Goal: Task Accomplishment & Management: Manage account settings

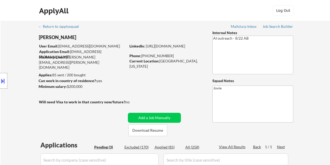
select select ""pending""
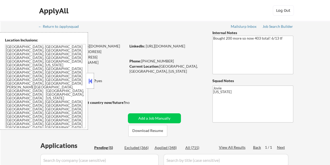
click at [93, 79] on button at bounding box center [90, 81] width 6 height 8
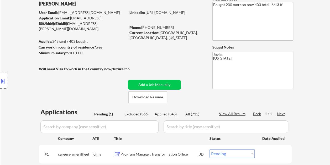
scroll to position [26, 0]
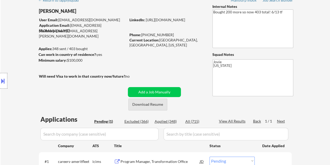
click at [137, 105] on button "Download Resume" at bounding box center [147, 105] width 39 height 12
click at [162, 1] on div "← Return to /applysquad Mailslurp Inbox Job Search Builder Toyin Daniel User Em…" at bounding box center [165, 92] width 262 height 195
click at [135, 105] on button "Download Resume" at bounding box center [147, 105] width 39 height 12
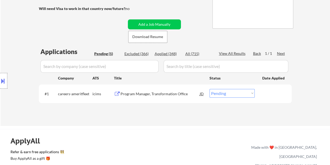
scroll to position [105, 0]
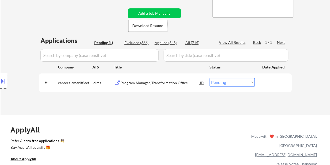
click at [131, 85] on div "Program Manager, Transformation Office" at bounding box center [159, 82] width 79 height 5
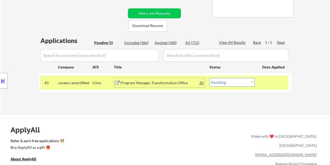
click at [266, 84] on div at bounding box center [273, 82] width 23 height 9
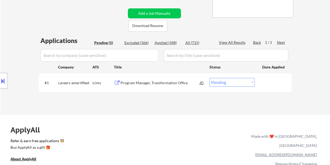
click at [251, 83] on select "Choose an option... Pending Applied Excluded (Questions) Excluded (Expired) Exc…" at bounding box center [231, 82] width 45 height 9
select select ""excluded__expired_""
click at [209, 78] on select "Choose an option... Pending Applied Excluded (Questions) Excluded (Expired) Exc…" at bounding box center [231, 82] width 45 height 9
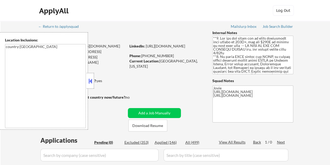
click at [92, 80] on button at bounding box center [90, 81] width 6 height 8
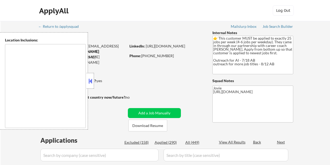
select select ""pending""
type textarea "Brooklyn, NY Manhattan, NY Queens, NY Jersey City, NJ Hoboken, NJ Newark, NJ St…"
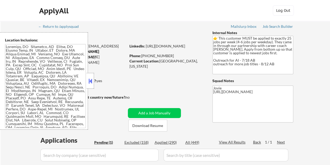
click at [89, 83] on button at bounding box center [90, 81] width 6 height 8
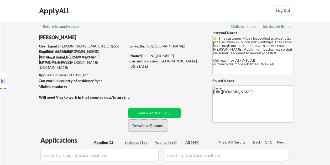
click at [155, 124] on button "Download Resume" at bounding box center [147, 126] width 39 height 12
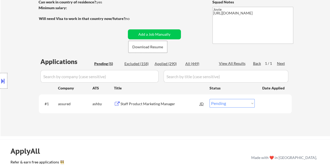
click at [126, 105] on div "Staff Product Marketing Manager" at bounding box center [159, 103] width 79 height 5
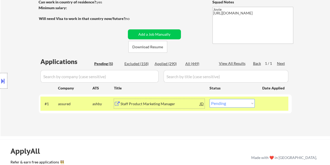
click at [252, 103] on select "Choose an option... Pending Applied Excluded (Questions) Excluded (Expired) Exc…" at bounding box center [231, 103] width 45 height 9
select select ""applied""
click at [209, 99] on select "Choose an option... Pending Applied Excluded (Questions) Excluded (Expired) Exc…" at bounding box center [231, 103] width 45 height 9
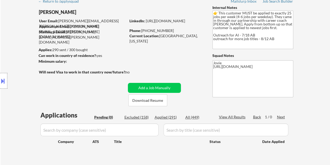
scroll to position [0, 0]
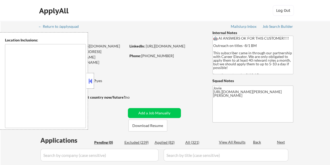
type textarea "[GEOGRAPHIC_DATA], [GEOGRAPHIC_DATA] [GEOGRAPHIC_DATA], [GEOGRAPHIC_DATA] [GEOG…"
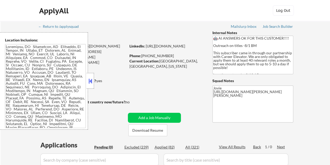
click at [92, 83] on button at bounding box center [90, 81] width 6 height 8
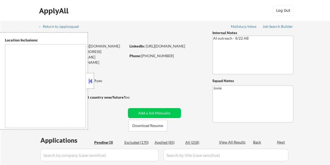
type textarea "Loremips, DO Sitamet, CO Adipisci, EL Sedd Eiusmodte, IN Utlabor Etdol, MA Aliq…"
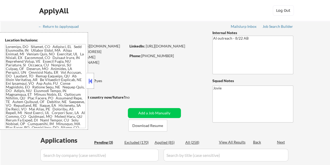
select select ""pending""
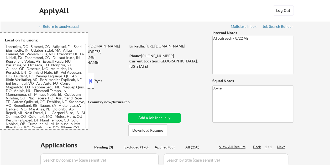
click at [88, 77] on div at bounding box center [90, 81] width 7 height 16
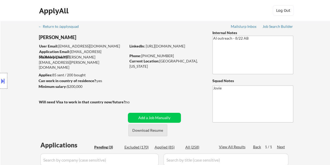
click at [149, 131] on button "Download Resume" at bounding box center [147, 130] width 39 height 12
click at [192, 25] on div "← Return to /applysquad Mailslurp Inbox Job Search Builder Bradley Juhasz User …" at bounding box center [165, 144] width 262 height 247
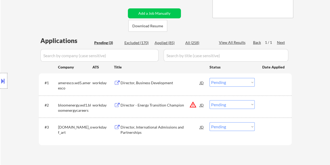
scroll to position [105, 0]
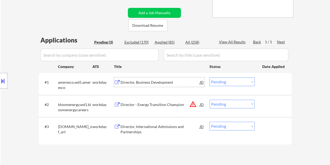
click at [151, 81] on div "Director, Business Development" at bounding box center [159, 82] width 79 height 5
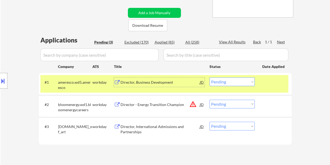
click at [5, 79] on button at bounding box center [3, 81] width 6 height 9
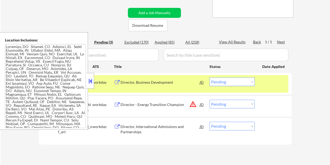
click at [89, 82] on button at bounding box center [90, 81] width 6 height 8
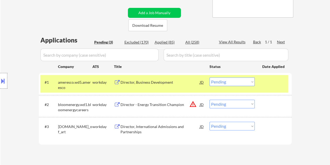
click at [154, 82] on div "Director, Business Development" at bounding box center [159, 82] width 79 height 5
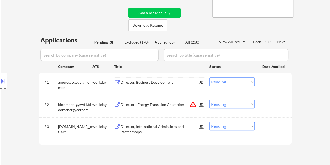
click at [6, 78] on div at bounding box center [3, 81] width 7 height 16
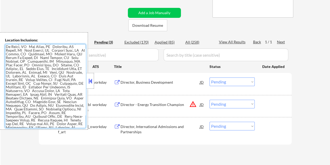
scroll to position [0, 0]
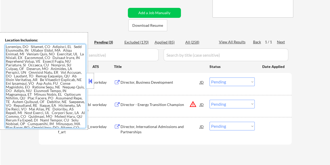
click at [92, 80] on button at bounding box center [90, 81] width 6 height 8
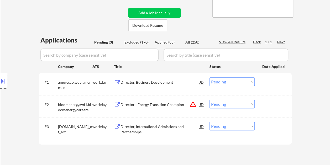
drag, startPoint x: 266, startPoint y: 84, endPoint x: 257, endPoint y: 85, distance: 8.5
click at [265, 84] on div at bounding box center [273, 81] width 23 height 9
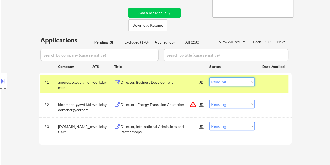
click at [248, 84] on select "Choose an option... Pending Applied Excluded (Questions) Excluded (Expired) Exc…" at bounding box center [231, 81] width 45 height 9
click at [209, 77] on select "Choose an option... Pending Applied Excluded (Questions) Excluded (Expired) Exc…" at bounding box center [231, 81] width 45 height 9
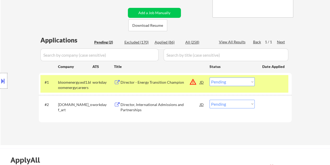
click at [262, 85] on div at bounding box center [273, 81] width 23 height 9
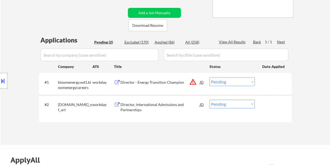
click at [263, 88] on div "#1 bloomenergy.wd1.bloomenergycareers workday Director - Energy Transition Cham…" at bounding box center [164, 83] width 248 height 17
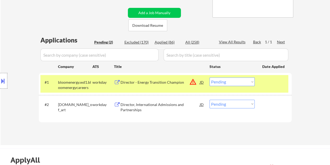
click at [159, 83] on div "Director - Energy Transition Champion" at bounding box center [159, 82] width 79 height 5
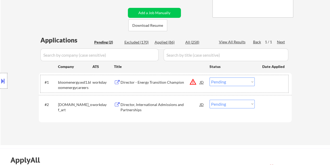
drag, startPoint x: 270, startPoint y: 82, endPoint x: 249, endPoint y: 85, distance: 21.2
click at [269, 83] on div at bounding box center [273, 81] width 23 height 9
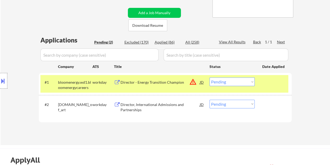
click at [242, 82] on select "Choose an option... Pending Applied Excluded (Questions) Excluded (Expired) Exc…" at bounding box center [231, 81] width 45 height 9
click at [209, 77] on select "Choose an option... Pending Applied Excluded (Questions) Excluded (Expired) Exc…" at bounding box center [231, 81] width 45 height 9
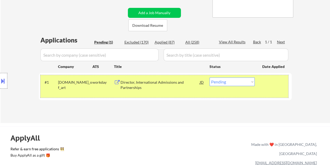
click at [265, 80] on div at bounding box center [273, 81] width 23 height 9
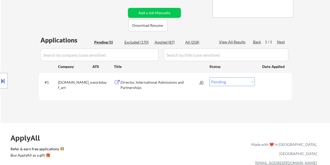
click at [267, 83] on div at bounding box center [273, 81] width 23 height 9
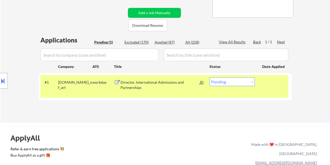
click at [160, 83] on div "Director, International Admissions and Partnerships" at bounding box center [159, 85] width 79 height 10
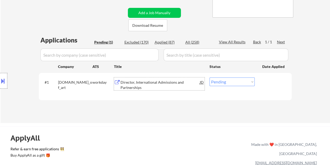
click at [267, 86] on div at bounding box center [273, 81] width 23 height 9
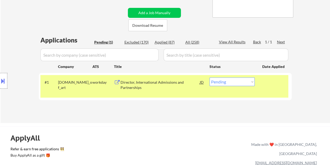
click at [250, 82] on select "Choose an option... Pending Applied Excluded (Questions) Excluded (Expired) Exc…" at bounding box center [231, 81] width 45 height 9
click at [209, 77] on select "Choose an option... Pending Applied Excluded (Questions) Excluded (Expired) Exc…" at bounding box center [231, 81] width 45 height 9
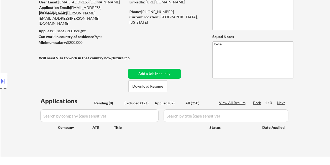
scroll to position [52, 0]
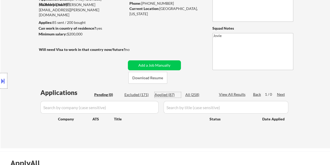
click at [163, 95] on div "Applied (87)" at bounding box center [168, 94] width 26 height 5
select select ""applied""
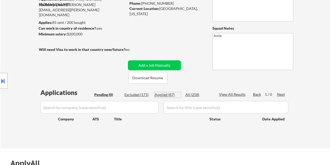
select select ""applied""
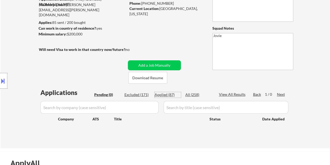
select select ""applied""
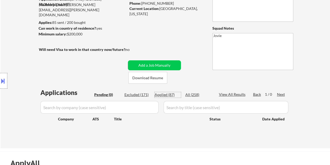
select select ""applied""
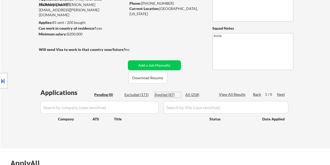
select select ""applied""
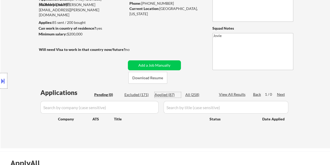
select select ""applied""
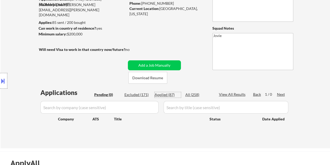
select select ""applied""
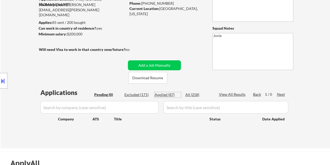
select select ""applied""
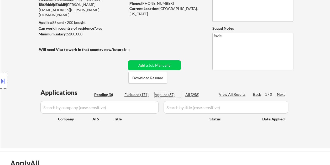
select select ""applied""
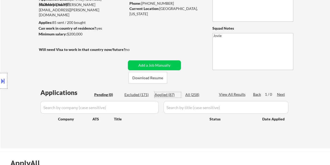
select select ""applied""
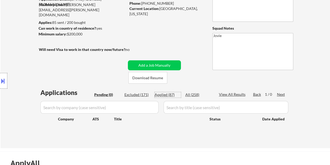
select select ""applied""
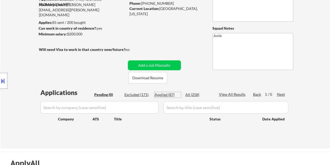
select select ""applied""
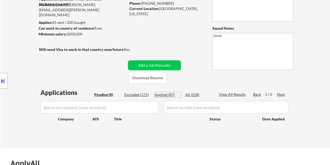
select select ""applied""
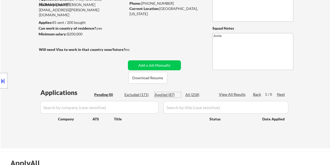
select select ""applied""
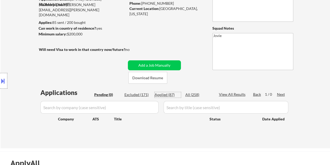
select select ""applied""
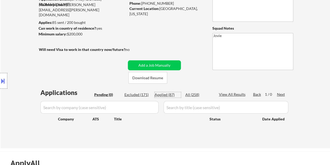
select select ""applied""
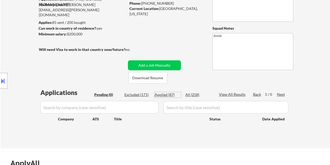
select select ""applied""
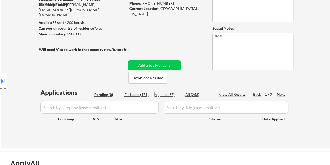
select select ""applied""
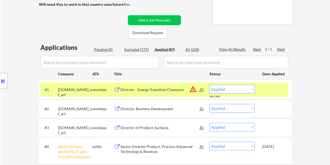
scroll to position [105, 0]
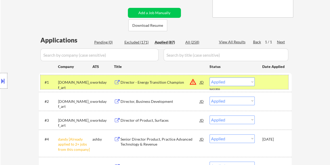
click at [266, 81] on div at bounding box center [273, 81] width 23 height 9
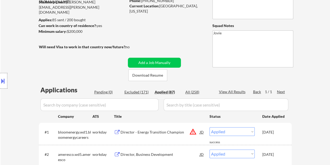
scroll to position [52, 0]
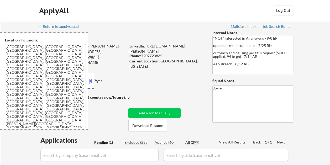
click at [93, 81] on button at bounding box center [90, 81] width 6 height 8
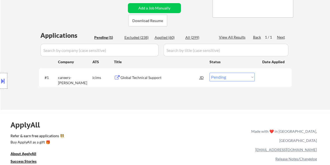
scroll to position [79, 0]
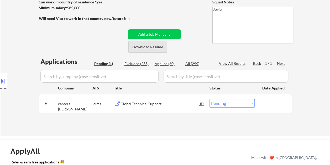
click at [150, 45] on button "Download Resume" at bounding box center [147, 47] width 39 height 12
click at [133, 102] on div "Global Technical Support" at bounding box center [159, 103] width 79 height 5
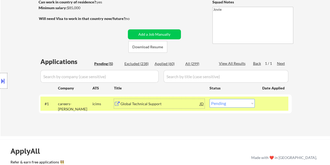
click at [249, 104] on select "Choose an option... Pending Applied Excluded (Questions) Excluded (Expired) Exc…" at bounding box center [231, 103] width 45 height 9
select select ""excluded__bad_match_""
click at [209, 99] on select "Choose an option... Pending Applied Excluded (Questions) Excluded (Expired) Exc…" at bounding box center [231, 103] width 45 height 9
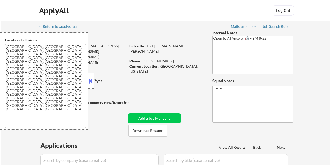
select select ""pending""
click at [90, 79] on button at bounding box center [90, 81] width 6 height 8
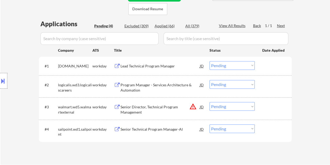
scroll to position [105, 0]
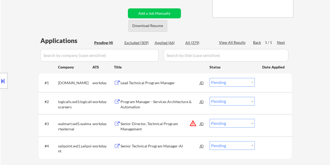
click at [134, 24] on button "Download Resume" at bounding box center [147, 26] width 39 height 12
click at [259, 80] on div "#1 workiva.wd1.careers workday Lead Technical Program Manager JD Choose an opti…" at bounding box center [164, 83] width 248 height 14
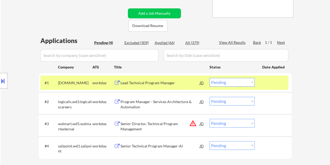
click at [160, 81] on div "Lead Technical Program Manager" at bounding box center [159, 82] width 79 height 5
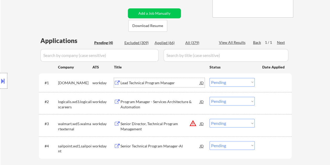
click at [267, 84] on div at bounding box center [273, 82] width 23 height 9
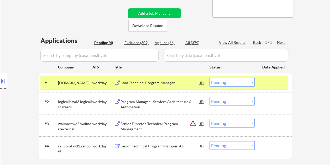
click at [250, 84] on select "Choose an option... Pending Applied Excluded (Questions) Excluded (Expired) Exc…" at bounding box center [231, 82] width 45 height 9
click at [209, 78] on select "Choose an option... Pending Applied Excluded (Questions) Excluded (Expired) Exc…" at bounding box center [231, 82] width 45 height 9
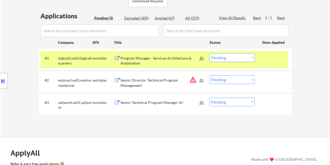
scroll to position [131, 0]
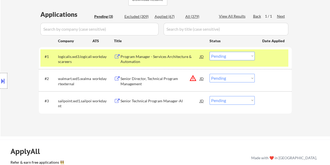
click at [268, 55] on div at bounding box center [273, 56] width 23 height 9
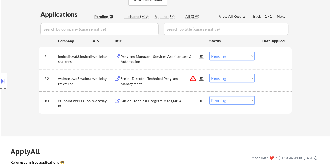
click at [276, 58] on div at bounding box center [273, 56] width 23 height 9
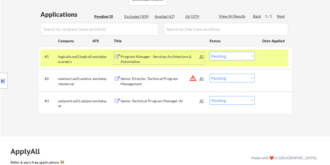
click at [154, 57] on div "Program Manager - Services Architecture & Automation" at bounding box center [159, 59] width 79 height 10
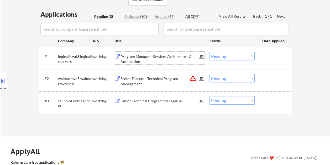
drag, startPoint x: 275, startPoint y: 57, endPoint x: 252, endPoint y: 58, distance: 22.6
click at [273, 57] on div at bounding box center [273, 56] width 23 height 9
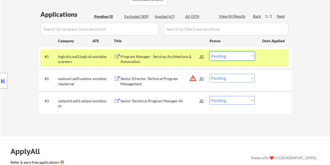
click at [250, 58] on select "Choose an option... Pending Applied Excluded (Questions) Excluded (Expired) Exc…" at bounding box center [231, 56] width 45 height 9
click at [209, 52] on select "Choose an option... Pending Applied Excluded (Questions) Excluded (Expired) Exc…" at bounding box center [231, 56] width 45 height 9
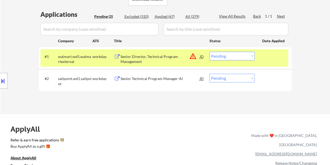
click at [274, 56] on div at bounding box center [273, 56] width 23 height 9
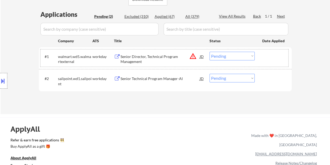
click at [275, 57] on div at bounding box center [273, 56] width 23 height 9
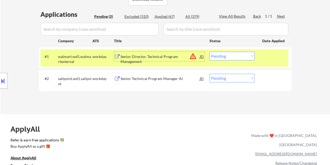
click at [166, 56] on div "Senior Director, Technical Program Management" at bounding box center [159, 59] width 79 height 10
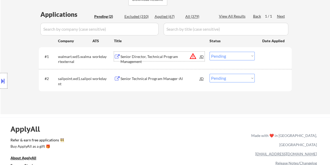
click at [266, 58] on div at bounding box center [273, 56] width 23 height 9
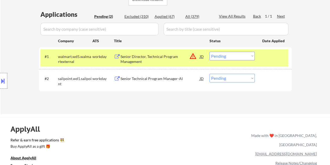
click at [255, 54] on div "#1 walmart.wd5.walmartexternal workday Senior Director, Technical Program Manag…" at bounding box center [164, 57] width 248 height 17
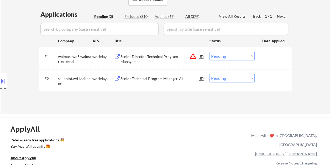
click at [264, 58] on div at bounding box center [273, 56] width 23 height 9
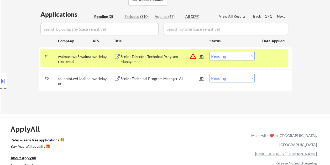
click at [251, 55] on select "Choose an option... Pending Applied Excluded (Questions) Excluded (Expired) Exc…" at bounding box center [231, 56] width 45 height 9
click at [209, 52] on select "Choose an option... Pending Applied Excluded (Questions) Excluded (Expired) Exc…" at bounding box center [231, 56] width 45 height 9
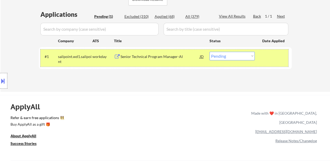
click at [270, 56] on div at bounding box center [273, 56] width 23 height 9
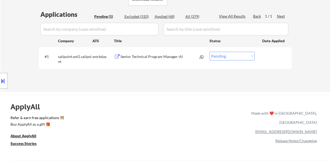
click at [277, 59] on div at bounding box center [273, 56] width 23 height 9
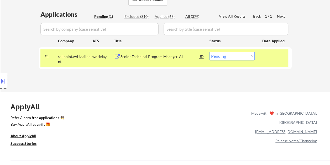
click at [166, 55] on div "Senior Technical Program Manager-AI" at bounding box center [159, 56] width 79 height 5
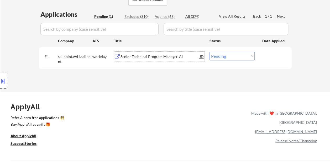
click at [270, 63] on div "#1 sailpoint.wd1.sailpoint workday Senior Technical Program Manager-AI JD warni…" at bounding box center [164, 57] width 248 height 17
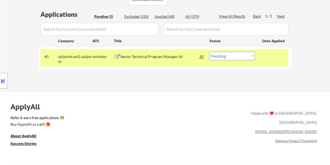
click at [252, 55] on select "Choose an option... Pending Applied Excluded (Questions) Excluded (Expired) Exc…" at bounding box center [231, 56] width 45 height 9
select select ""applied""
click at [209, 52] on select "Choose an option... Pending Applied Excluded (Questions) Excluded (Expired) Exc…" at bounding box center [231, 56] width 45 height 9
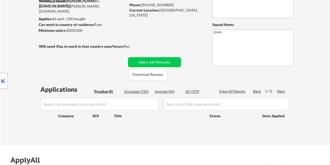
scroll to position [52, 0]
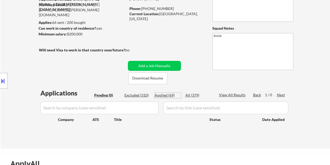
click at [158, 96] on div "Applied (69)" at bounding box center [168, 95] width 26 height 5
select select ""applied""
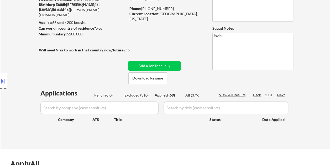
select select ""applied""
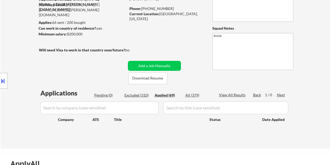
select select ""applied""
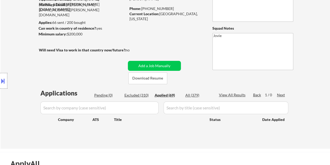
select select ""applied""
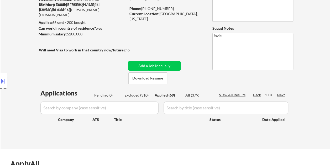
select select ""applied""
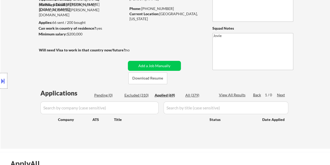
select select ""applied""
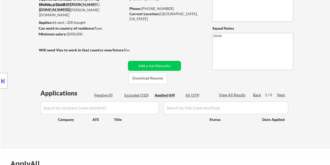
select select ""applied""
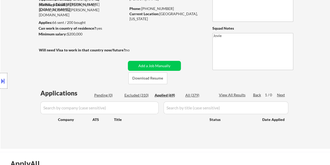
select select ""applied""
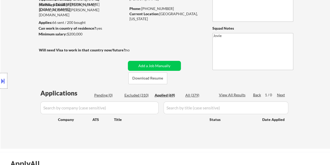
select select ""applied""
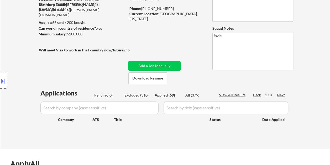
select select ""applied""
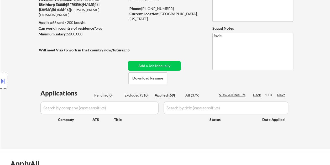
select select ""applied""
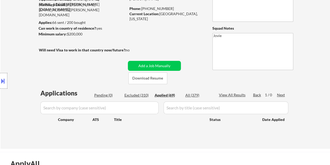
select select ""applied""
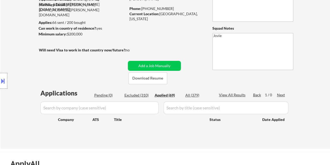
select select ""applied""
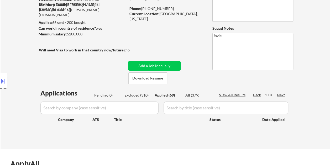
select select ""applied""
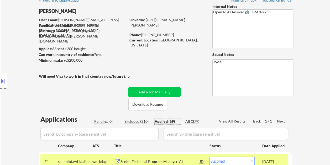
scroll to position [0, 0]
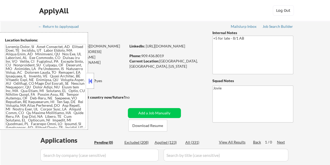
click at [88, 77] on button at bounding box center [90, 81] width 6 height 8
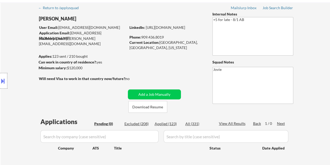
scroll to position [26, 0]
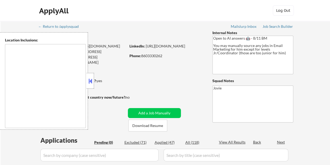
drag, startPoint x: 0, startPoint y: 0, endPoint x: 90, endPoint y: 82, distance: 121.8
click at [90, 82] on button at bounding box center [90, 81] width 6 height 8
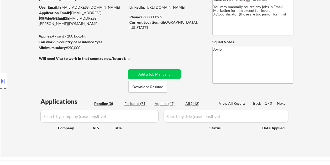
scroll to position [52, 0]
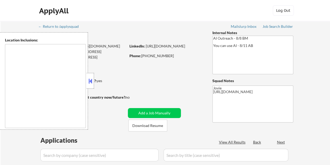
select select ""pending""
type textarea "remote"
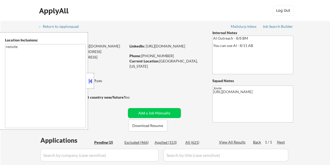
click at [92, 77] on button at bounding box center [90, 81] width 6 height 8
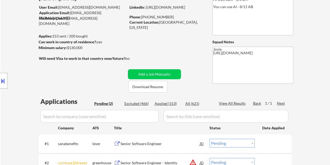
scroll to position [52, 0]
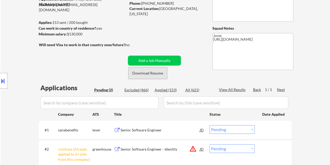
click at [142, 73] on button "Download Resume" at bounding box center [147, 73] width 39 height 12
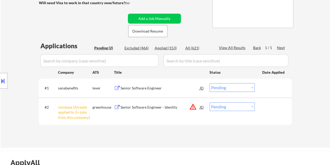
scroll to position [105, 0]
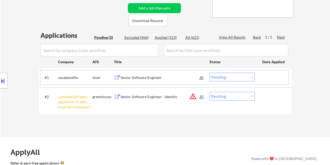
click at [277, 78] on div at bounding box center [273, 77] width 23 height 9
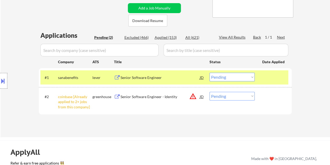
click at [154, 75] on div "Senior Software Engineer" at bounding box center [159, 77] width 79 height 5
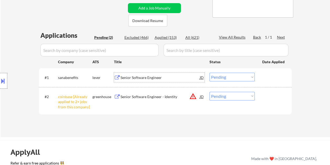
click at [253, 77] on select "Choose an option... Pending Applied Excluded (Questions) Excluded (Expired) Exc…" at bounding box center [231, 77] width 45 height 9
click at [180, 73] on div "Senior Software Engineer" at bounding box center [159, 77] width 79 height 9
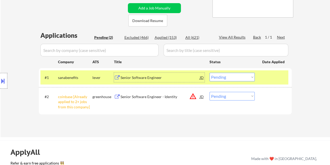
click at [199, 78] on div "JD" at bounding box center [201, 77] width 5 height 9
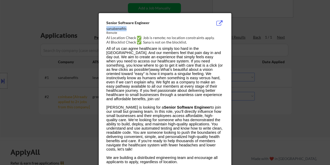
drag, startPoint x: 106, startPoint y: 28, endPoint x: 129, endPoint y: 29, distance: 22.9
click at [129, 29] on div "sanabenefits" at bounding box center [151, 28] width 91 height 5
copy div "sanabenefits"
click at [309, 63] on div at bounding box center [165, 82] width 330 height 165
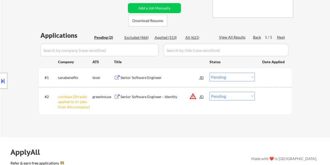
click at [242, 77] on select "Choose an option... Pending Applied Excluded (Questions) Excluded (Expired) Exc…" at bounding box center [231, 77] width 45 height 9
click at [209, 73] on select "Choose an option... Pending Applied Excluded (Questions) Excluded (Expired) Exc…" at bounding box center [231, 77] width 45 height 9
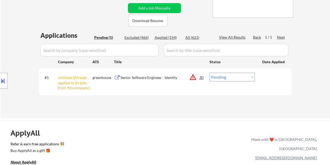
click at [277, 73] on div at bounding box center [273, 77] width 23 height 9
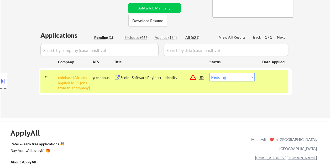
click at [249, 80] on select "Choose an option... Pending Applied Excluded (Questions) Excluded (Expired) Exc…" at bounding box center [231, 77] width 45 height 9
select select ""excluded__other_""
click at [209, 73] on select "Choose an option... Pending Applied Excluded (Questions) Excluded (Expired) Exc…" at bounding box center [231, 77] width 45 height 9
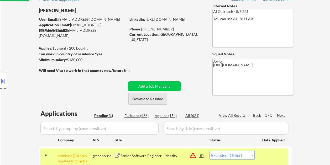
scroll to position [26, 0]
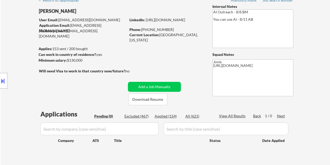
click at [168, 118] on div "Applied (154)" at bounding box center [168, 116] width 26 height 5
select select ""applied""
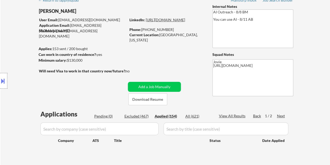
select select ""applied""
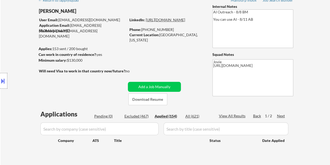
select select ""applied""
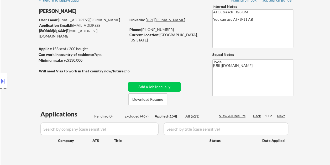
select select ""applied""
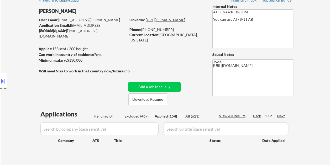
select select ""applied""
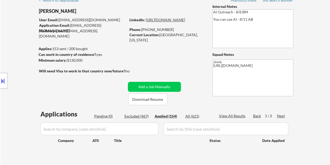
select select ""applied""
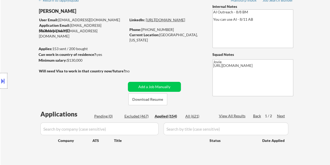
select select ""applied""
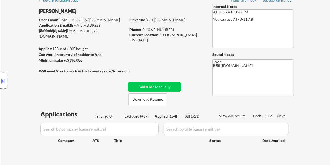
select select ""applied""
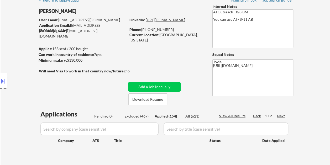
select select ""applied""
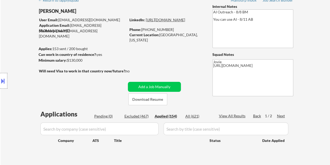
select select ""applied""
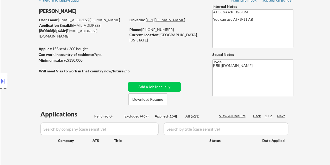
select select ""applied""
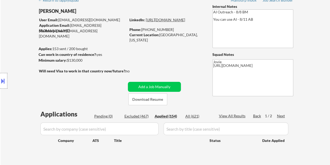
select select ""applied""
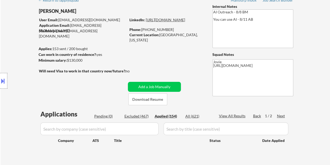
select select ""applied""
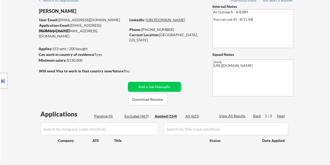
select select ""applied""
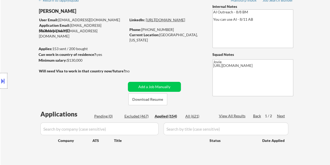
select select ""applied""
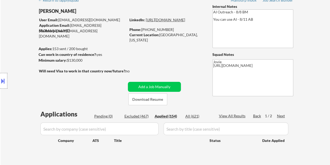
select select ""applied""
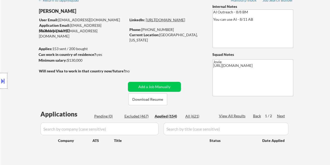
select select ""applied""
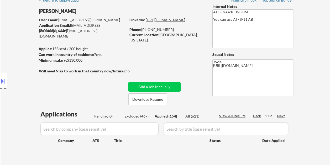
select select ""applied""
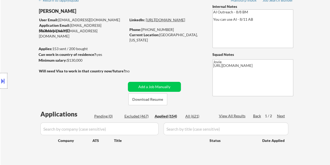
select select ""applied""
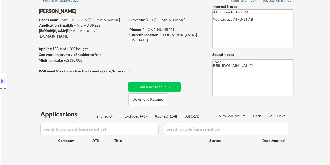
select select ""applied""
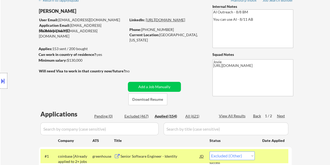
select select ""applied""
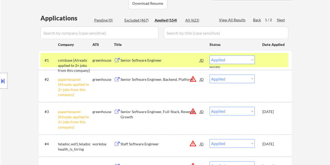
scroll to position [131, 0]
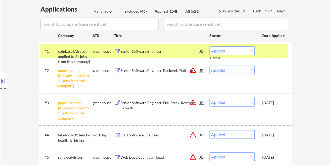
click at [281, 49] on div at bounding box center [273, 49] width 23 height 0
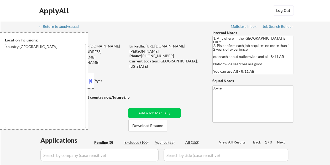
click at [89, 79] on button at bounding box center [90, 81] width 6 height 8
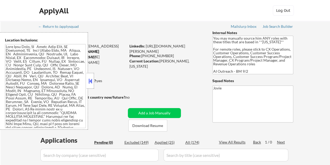
click at [91, 78] on button at bounding box center [90, 81] width 6 height 8
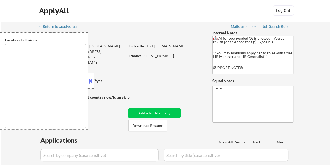
type textarea "New York, NY Jersey City, NJ Hoboken, NJ Union City, NJ Weehawken, NJ West New …"
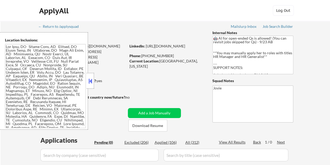
click at [89, 78] on button at bounding box center [90, 81] width 6 height 8
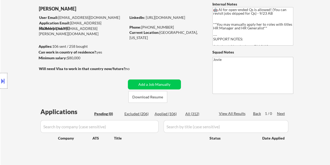
scroll to position [26, 0]
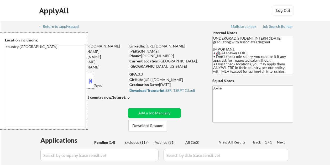
select select ""pending""
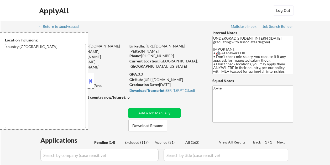
select select ""pending""
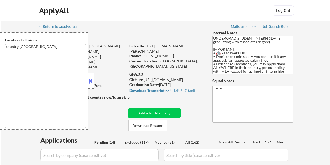
select select ""pending""
click at [90, 79] on button at bounding box center [90, 81] width 6 height 8
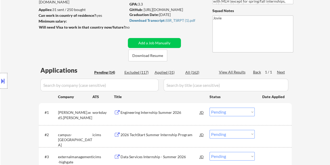
scroll to position [79, 0]
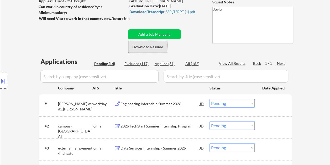
click at [144, 47] on button "Download Resume" at bounding box center [147, 47] width 39 height 12
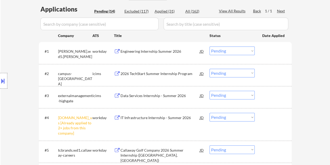
scroll to position [105, 0]
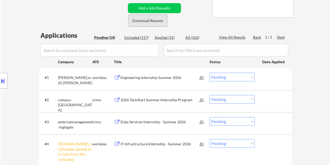
click at [159, 21] on button "Download Resume" at bounding box center [147, 21] width 39 height 12
click at [196, 14] on div "← Return to /applysquad Mailslurp Inbox Job Search Builder Isaias Ruiz User Ema…" at bounding box center [165, 162] width 262 height 492
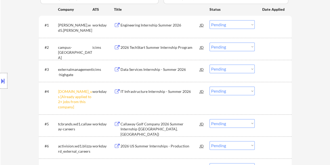
scroll to position [131, 0]
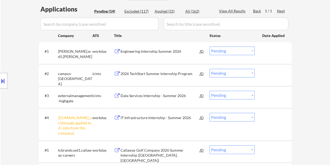
click at [270, 51] on div at bounding box center [273, 50] width 23 height 9
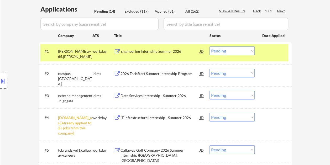
click at [154, 51] on div "Engineering Internship Summer 2026" at bounding box center [159, 51] width 79 height 5
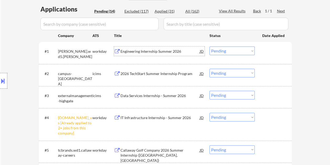
click at [267, 54] on div at bounding box center [273, 50] width 23 height 9
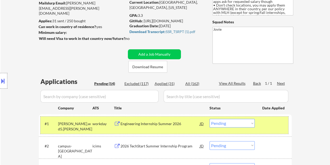
scroll to position [52, 0]
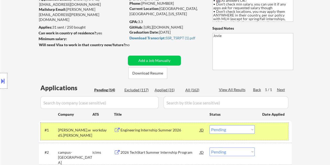
click at [240, 129] on select "Choose an option... Pending Applied Excluded (Questions) Excluded (Expired) Exc…" at bounding box center [231, 129] width 45 height 9
click at [209, 125] on select "Choose an option... Pending Applied Excluded (Questions) Excluded (Expired) Exc…" at bounding box center [231, 129] width 45 height 9
select select ""pending""
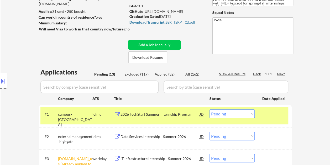
scroll to position [105, 0]
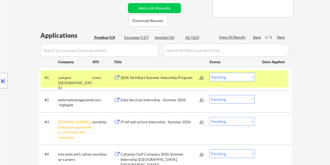
click at [263, 79] on div at bounding box center [273, 77] width 23 height 9
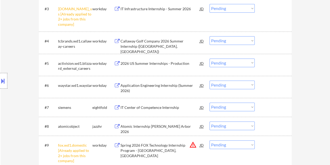
scroll to position [210, 0]
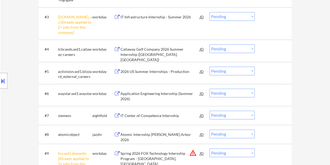
click at [269, 51] on div at bounding box center [273, 48] width 23 height 9
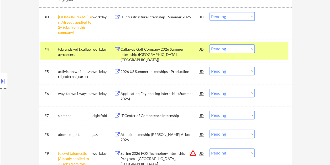
click at [187, 49] on div "Callaway Golf Company 2026 Summer Internship (Carlsbad, CA)" at bounding box center [159, 54] width 79 height 15
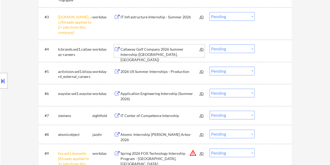
click at [263, 51] on div at bounding box center [273, 48] width 23 height 9
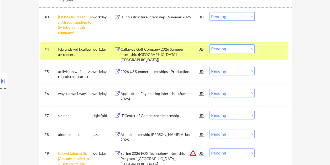
click at [99, 46] on div "workday" at bounding box center [103, 48] width 22 height 9
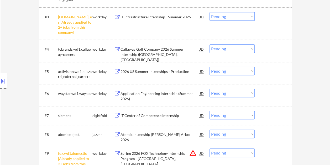
click at [265, 50] on div at bounding box center [273, 48] width 23 height 9
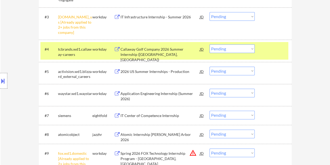
click at [183, 48] on div "Callaway Golf Company 2026 Summer Internship (Carlsbad, CA)" at bounding box center [159, 54] width 79 height 15
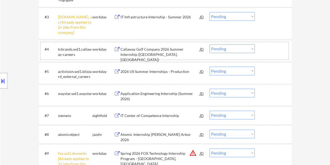
click at [263, 45] on div at bounding box center [273, 48] width 23 height 9
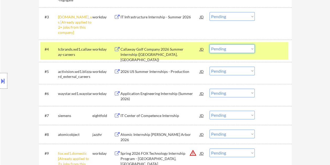
click at [250, 47] on select "Choose an option... Pending Applied Excluded (Questions) Excluded (Expired) Exc…" at bounding box center [231, 48] width 45 height 9
click at [209, 44] on select "Choose an option... Pending Applied Excluded (Questions) Excluded (Expired) Exc…" at bounding box center [231, 48] width 45 height 9
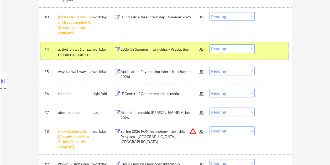
click at [261, 54] on div "#4 activision.wd1.blizzard_external_careers workday 2026 US Summer Internships …" at bounding box center [164, 50] width 248 height 17
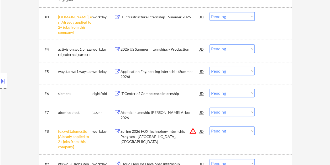
click at [278, 51] on div at bounding box center [273, 48] width 23 height 9
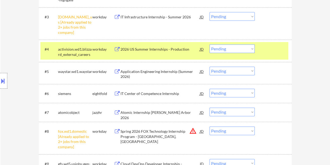
click at [272, 49] on div at bounding box center [273, 48] width 23 height 9
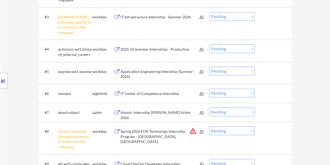
drag, startPoint x: 268, startPoint y: 55, endPoint x: 261, endPoint y: 54, distance: 6.3
click at [268, 54] on div "#4 activision.wd1.blizzard_external_careers workday 2026 US Summer Internships …" at bounding box center [164, 50] width 248 height 17
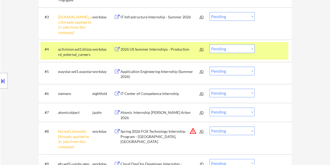
click at [178, 50] on div "2026 US Summer Internships - Production" at bounding box center [159, 49] width 79 height 5
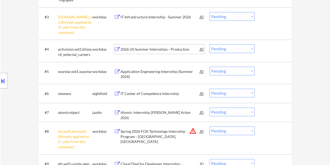
click at [246, 50] on select "Choose an option... Pending Applied Excluded (Questions) Excluded (Expired) Exc…" at bounding box center [231, 48] width 45 height 9
click at [209, 44] on select "Choose an option... Pending Applied Excluded (Questions) Excluded (Expired) Exc…" at bounding box center [231, 48] width 45 height 9
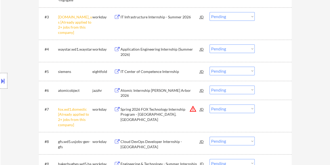
click at [278, 52] on div at bounding box center [273, 48] width 23 height 9
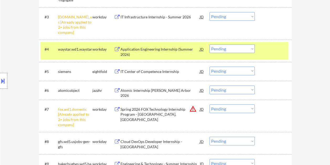
click at [178, 51] on div "Application Engineering Internship (Summer 2026)" at bounding box center [159, 52] width 79 height 10
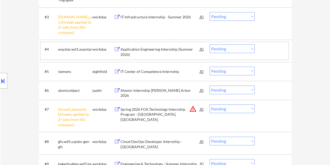
drag, startPoint x: 266, startPoint y: 53, endPoint x: 261, endPoint y: 52, distance: 5.0
click at [266, 52] on div at bounding box center [273, 48] width 23 height 9
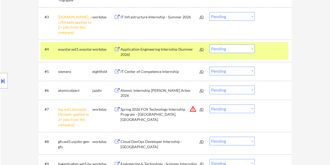
click at [252, 50] on select "Choose an option... Pending Applied Excluded (Questions) Excluded (Expired) Exc…" at bounding box center [231, 48] width 45 height 9
click at [209, 44] on select "Choose an option... Pending Applied Excluded (Questions) Excluded (Expired) Exc…" at bounding box center [231, 48] width 45 height 9
select select ""pending""
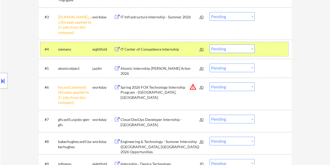
click at [270, 47] on div at bounding box center [273, 48] width 23 height 9
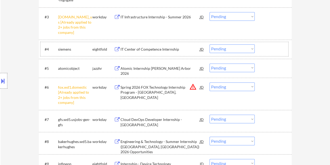
click at [278, 48] on div at bounding box center [273, 48] width 23 height 9
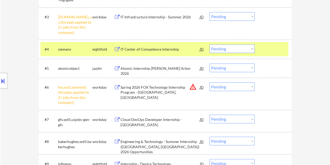
click at [269, 50] on div at bounding box center [273, 48] width 23 height 9
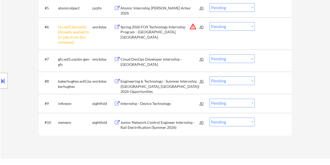
scroll to position [289, 0]
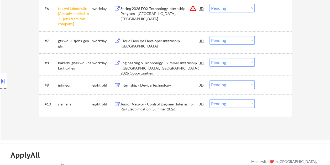
click at [264, 44] on div at bounding box center [273, 40] width 23 height 9
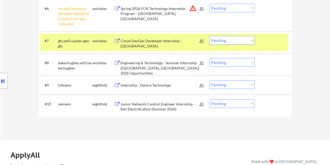
click at [165, 41] on div "Cloud DevOps Developer Internship - Atlanta" at bounding box center [159, 43] width 79 height 10
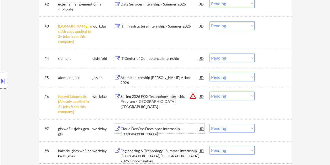
scroll to position [262, 0]
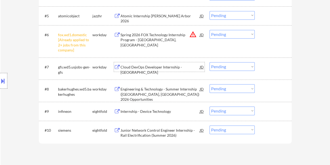
click at [270, 66] on div at bounding box center [273, 66] width 23 height 9
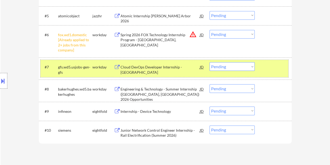
click at [247, 66] on select "Choose an option... Pending Applied Excluded (Questions) Excluded (Expired) Exc…" at bounding box center [231, 66] width 45 height 9
click at [209, 62] on select "Choose an option... Pending Applied Excluded (Questions) Excluded (Expired) Exc…" at bounding box center [231, 66] width 45 height 9
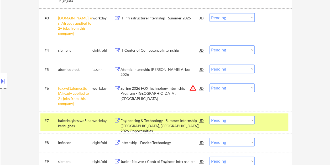
scroll to position [210, 0]
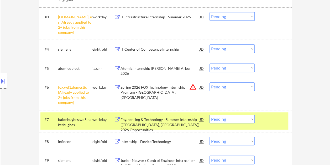
click at [270, 114] on div "#7 bakerhughes.wd5.bakerhughes workday Engineering & Technology - Summer Intern…" at bounding box center [164, 120] width 248 height 17
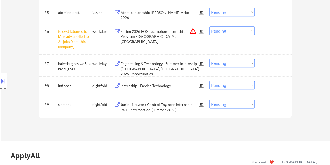
scroll to position [289, 0]
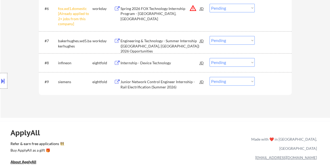
click at [270, 45] on div "#7 bakerhughes.wd5.bakerhughes workday Engineering & Technology - Summer Intern…" at bounding box center [164, 42] width 248 height 17
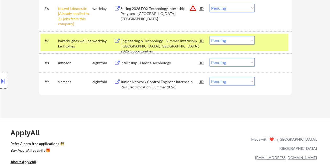
click at [177, 47] on div "Engineering & Technology - Summer Internship (Houston, TX) 2026 Opportunities" at bounding box center [159, 45] width 79 height 15
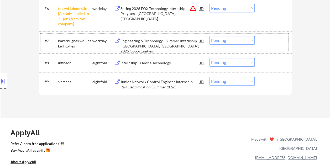
click at [260, 41] on div "#7 bakerhughes.wd5.bakerhughes workday Engineering & Technology - Summer Intern…" at bounding box center [164, 42] width 248 height 17
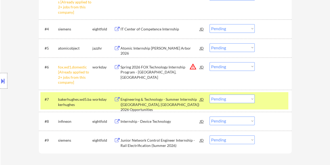
scroll to position [253, 0]
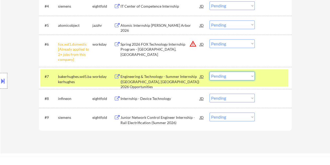
click at [253, 76] on select "Choose an option... Pending Applied Excluded (Questions) Excluded (Expired) Exc…" at bounding box center [231, 76] width 45 height 9
click at [209, 72] on select "Choose an option... Pending Applied Excluded (Questions) Excluded (Expired) Exc…" at bounding box center [231, 76] width 45 height 9
select select ""pending""
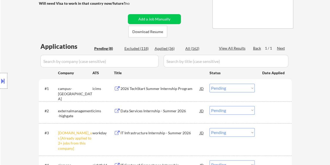
scroll to position [105, 0]
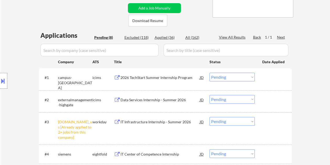
drag, startPoint x: 163, startPoint y: 35, endPoint x: 198, endPoint y: 48, distance: 37.5
click at [163, 35] on div "Applied (36)" at bounding box center [168, 37] width 26 height 5
select select ""applied""
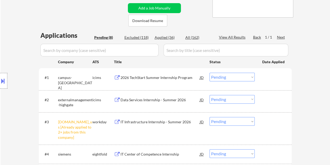
select select ""applied""
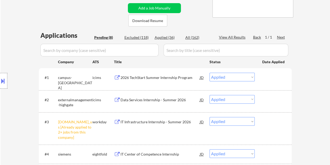
select select ""applied""
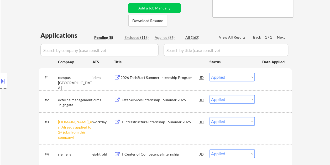
select select ""applied""
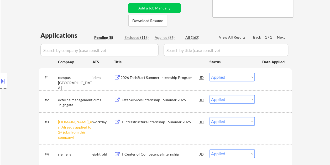
select select ""applied""
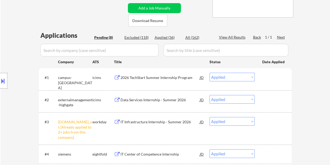
select select ""applied""
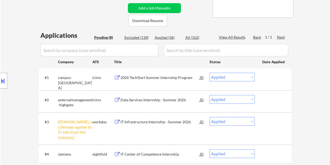
select select ""applied""
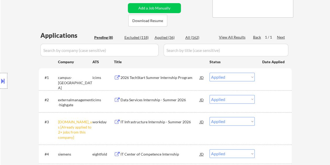
select select ""applied""
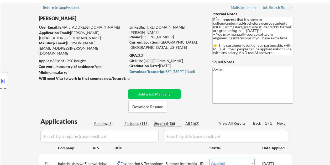
scroll to position [0, 0]
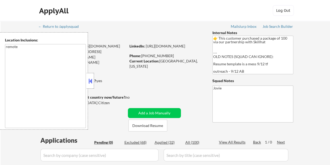
click at [92, 82] on button at bounding box center [90, 81] width 6 height 8
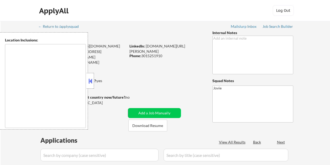
type textarea "[GEOGRAPHIC_DATA], [GEOGRAPHIC_DATA], [GEOGRAPHIC_DATA] [GEOGRAPHIC_DATA], [GEO…"
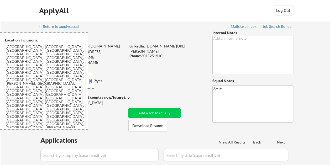
select select ""pending""
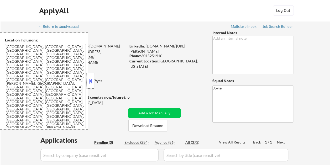
click at [88, 75] on div at bounding box center [90, 81] width 7 height 16
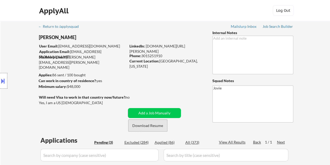
click at [151, 126] on button "Download Resume" at bounding box center [147, 126] width 39 height 12
click at [176, 24] on div "← Return to /applysquad Mailslurp Inbox Job Search Builder [PERSON_NAME] User E…" at bounding box center [165, 135] width 262 height 228
click at [144, 125] on button "Download Resume" at bounding box center [147, 126] width 39 height 12
click at [144, 126] on button "Download Resume" at bounding box center [147, 126] width 39 height 12
click at [141, 124] on button "Download Resume" at bounding box center [147, 126] width 39 height 12
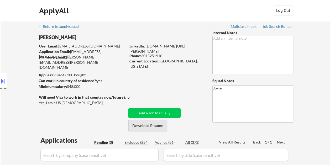
click at [141, 124] on button "Download Resume" at bounding box center [147, 126] width 39 height 12
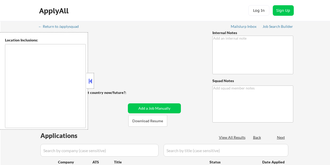
type textarea "Jovie"
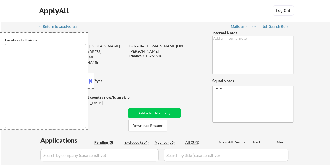
type textarea "[GEOGRAPHIC_DATA], [GEOGRAPHIC_DATA], [GEOGRAPHIC_DATA] [GEOGRAPHIC_DATA], [GEO…"
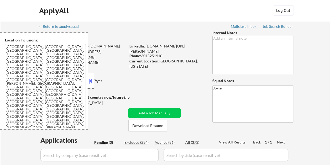
select select ""pending""
click at [91, 80] on button at bounding box center [90, 81] width 6 height 8
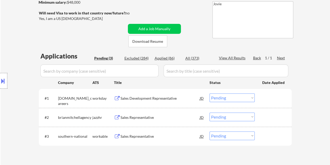
scroll to position [79, 0]
